Goal: Navigation & Orientation: Understand site structure

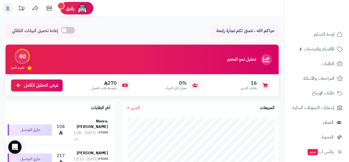
click at [267, 57] on icon at bounding box center [266, 59] width 11 height 11
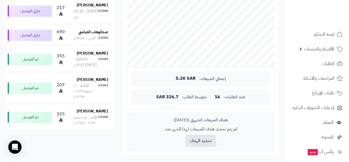
scroll to position [155, 0]
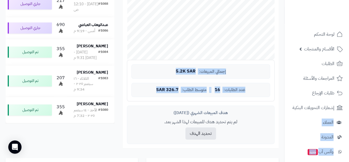
drag, startPoint x: 284, startPoint y: 104, endPoint x: 283, endPoint y: 114, distance: 10.3
click at [283, 114] on div "**********" at bounding box center [174, 107] width 349 height 524
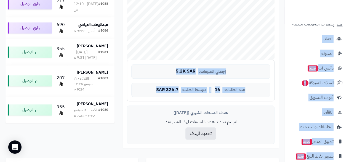
scroll to position [91, 0]
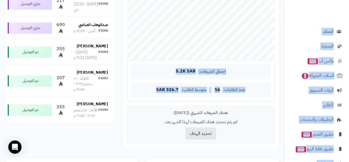
click at [274, 100] on span "إجمالي المبيعات: 5.2K SAR عدد الطلبات: 16 | متوسط الطلب: 326.7 SAR" at bounding box center [201, 80] width 148 height 41
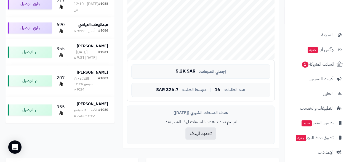
scroll to position [106, 0]
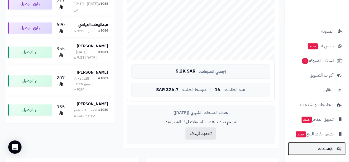
click at [321, 150] on span "الإعدادات" at bounding box center [326, 148] width 16 height 8
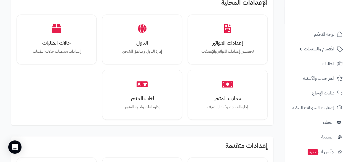
scroll to position [408, 0]
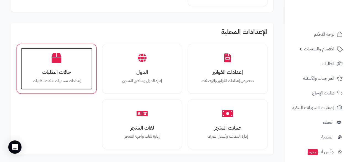
click at [69, 69] on h3 "حالات الطلبات" at bounding box center [56, 72] width 61 height 6
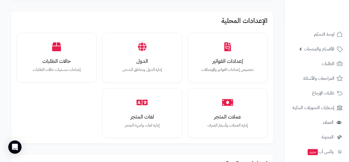
scroll to position [434, 0]
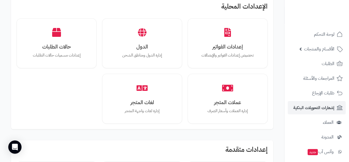
drag, startPoint x: 286, startPoint y: 102, endPoint x: 286, endPoint y: 112, distance: 10.0
click at [286, 112] on li "إشعارات التحويلات البنكية" at bounding box center [317, 107] width 65 height 13
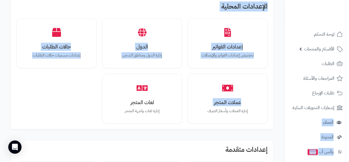
drag, startPoint x: 284, startPoint y: 101, endPoint x: 284, endPoint y: 108, distance: 7.2
click at [284, 108] on div "**********" at bounding box center [174, 4] width 349 height 876
click at [270, 93] on div "الإعدادات المحلية إعدادات الفواتير تخصيص إعدادات الفواتير والإيصالات الدول إدار…" at bounding box center [142, 62] width 262 height 131
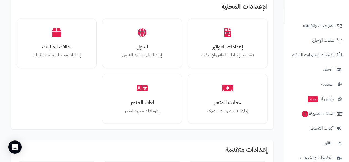
scroll to position [52, 0]
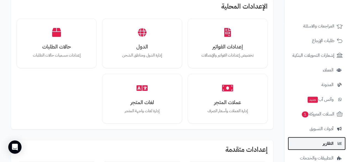
click at [322, 144] on link "التقارير" at bounding box center [317, 142] width 58 height 13
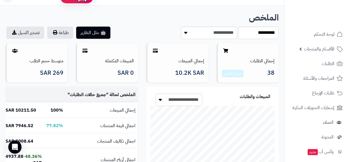
scroll to position [40, 0]
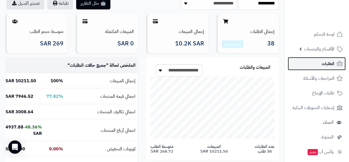
click at [316, 64] on link "الطلبات" at bounding box center [317, 63] width 58 height 13
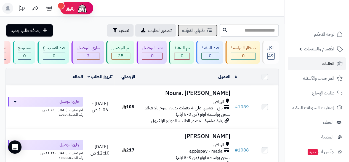
click at [207, 30] on icon at bounding box center [209, 30] width 4 height 4
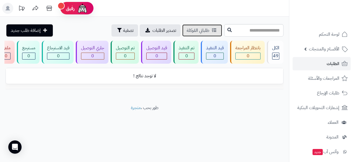
click at [186, 32] on span "طلباتي المُوكلة" at bounding box center [197, 30] width 23 height 7
click at [310, 65] on link "الطلبات" at bounding box center [321, 63] width 58 height 13
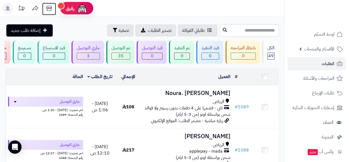
click at [51, 10] on icon at bounding box center [48, 8] width 5 height 5
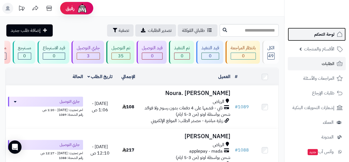
click at [331, 35] on span "لوحة التحكم" at bounding box center [325, 34] width 20 height 8
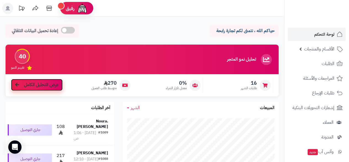
click at [19, 86] on icon at bounding box center [17, 84] width 4 height 4
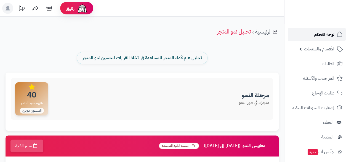
click at [319, 36] on span "لوحة التحكم" at bounding box center [325, 34] width 20 height 8
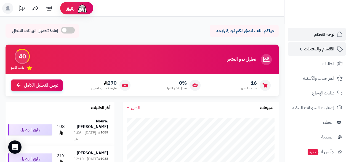
click at [312, 49] on span "الأقسام والمنتجات" at bounding box center [319, 49] width 30 height 8
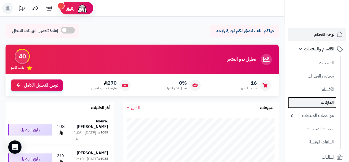
click at [318, 104] on link "الماركات" at bounding box center [312, 102] width 49 height 11
